Goal: Learn about a topic

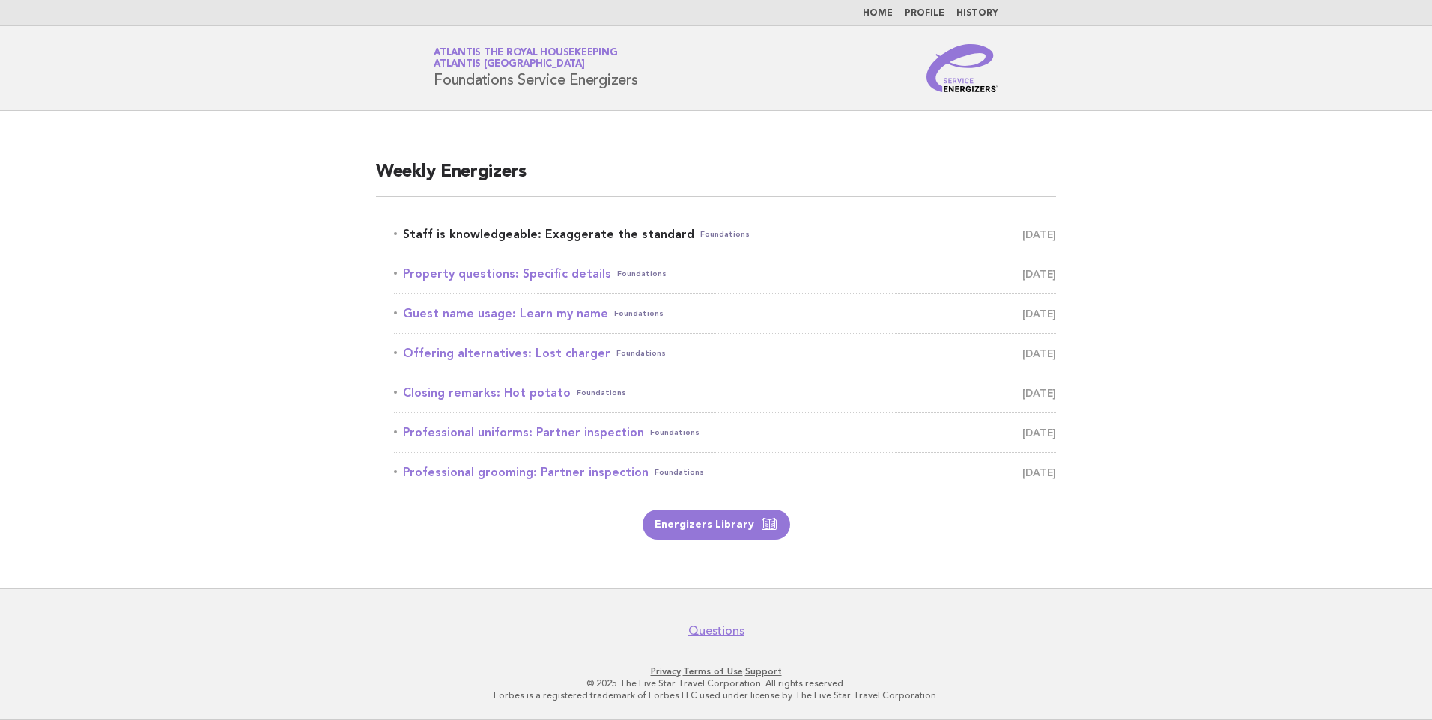
click at [576, 229] on link "Staff is knowledgeable: Exaggerate the standard Foundations [DATE]" at bounding box center [725, 234] width 662 height 21
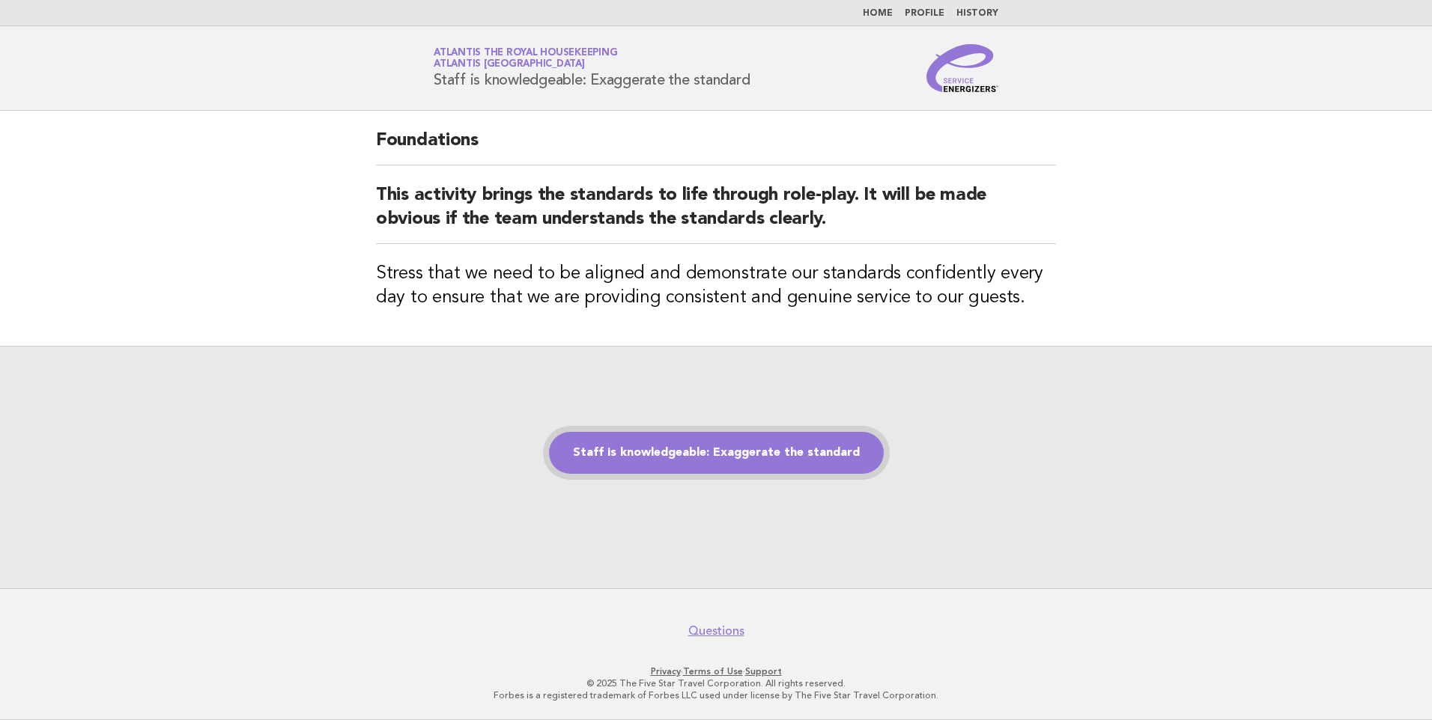
click at [662, 452] on link "Staff is knowledgeable: Exaggerate the standard" at bounding box center [716, 453] width 335 height 42
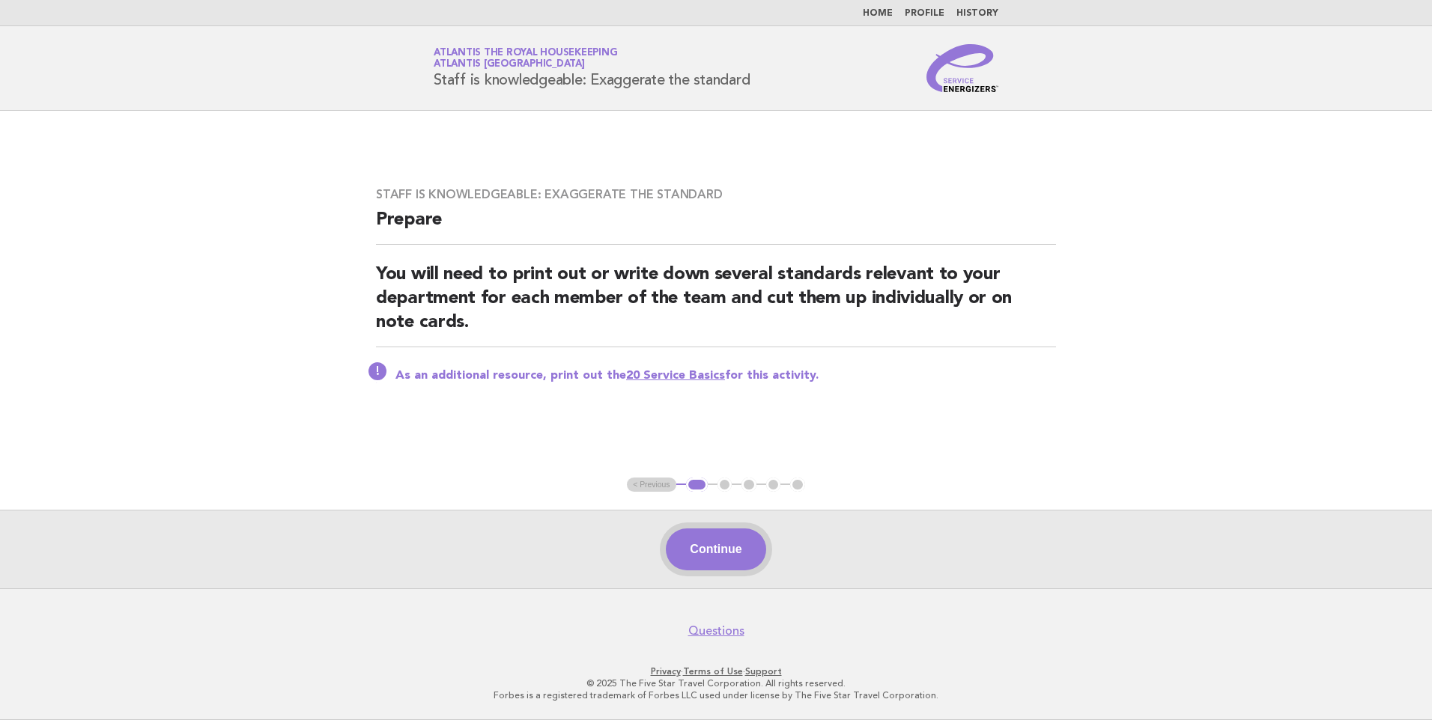
click at [716, 544] on button "Continue" at bounding box center [716, 550] width 100 height 42
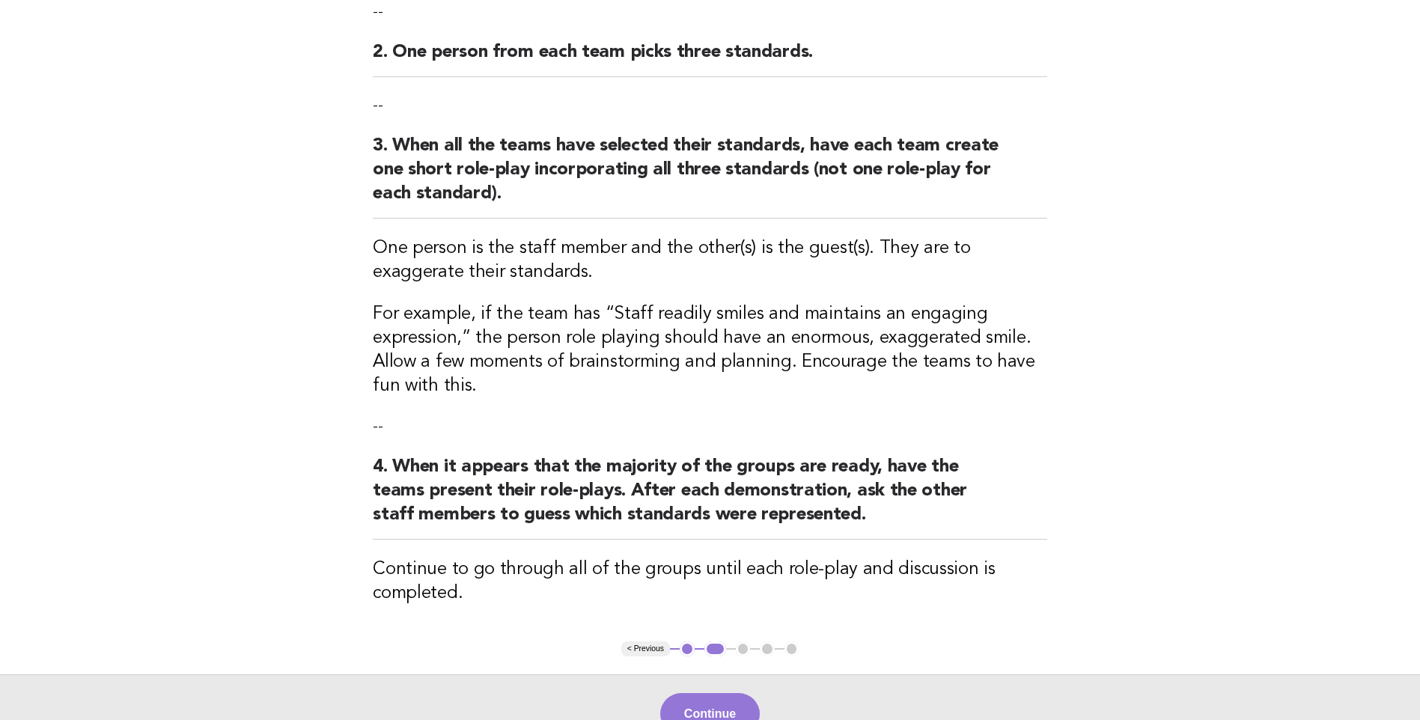
scroll to position [374, 0]
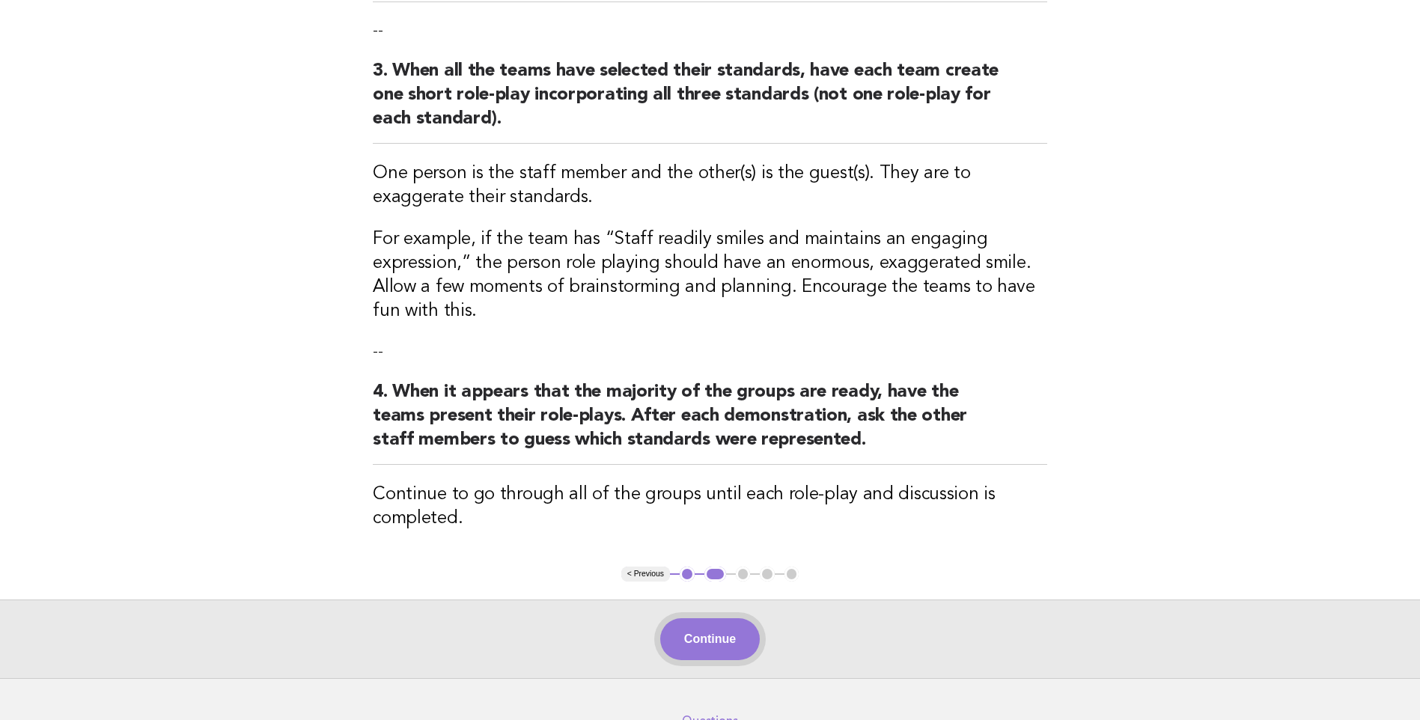
click at [701, 642] on button "Continue" at bounding box center [710, 639] width 100 height 42
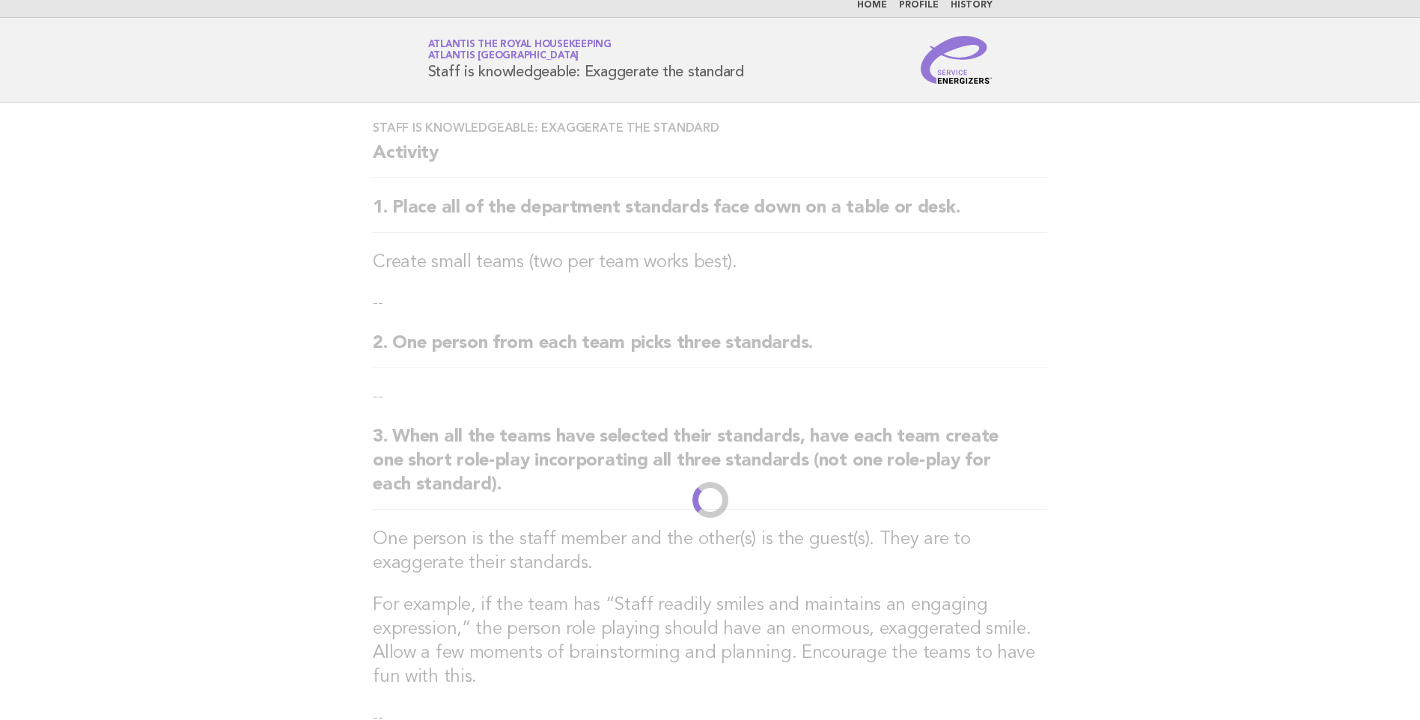
scroll to position [0, 0]
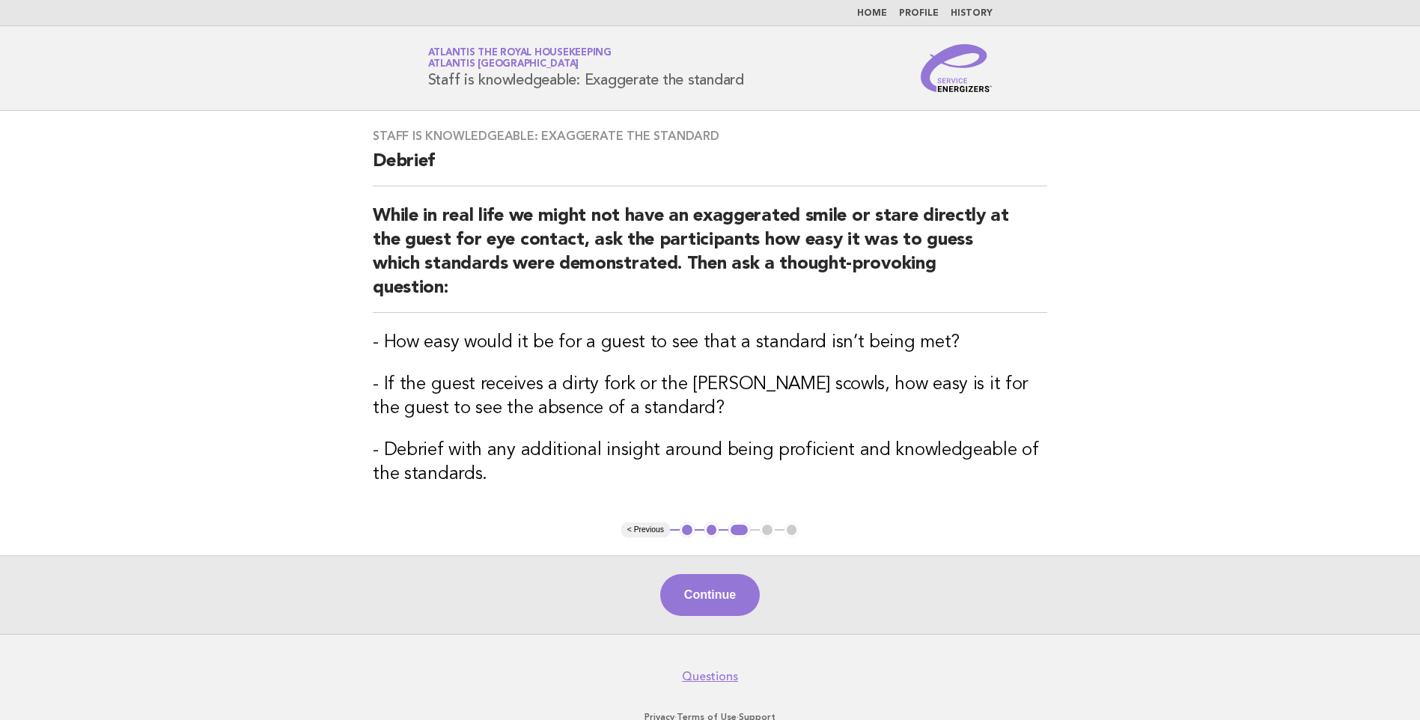
drag, startPoint x: 754, startPoint y: 77, endPoint x: 422, endPoint y: 83, distance: 332.5
click at [422, 83] on div "Service Energizers Atlantis the Royal Housekeeping Atlantis Dubai Staff is know…" at bounding box center [710, 68] width 606 height 48
copy h1 "Staff is knowledgeable: Exaggerate the standard"
